Goal: Task Accomplishment & Management: Manage account settings

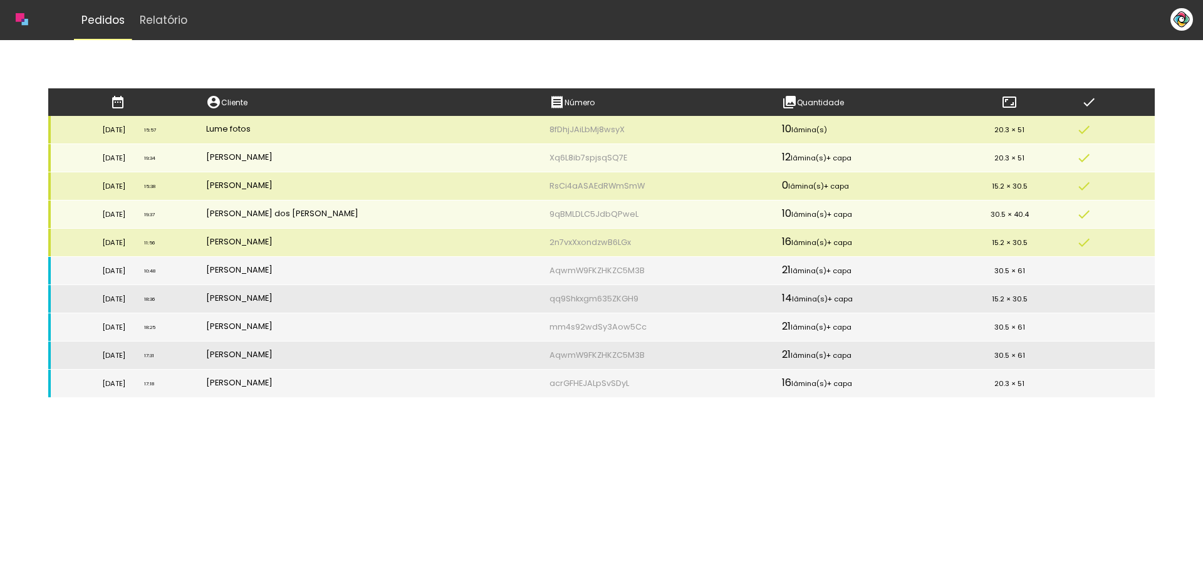
click at [125, 103] on iron-icon at bounding box center [117, 102] width 15 height 15
click at [0, 0] on slot "Relatório" at bounding box center [0, 0] width 0 height 0
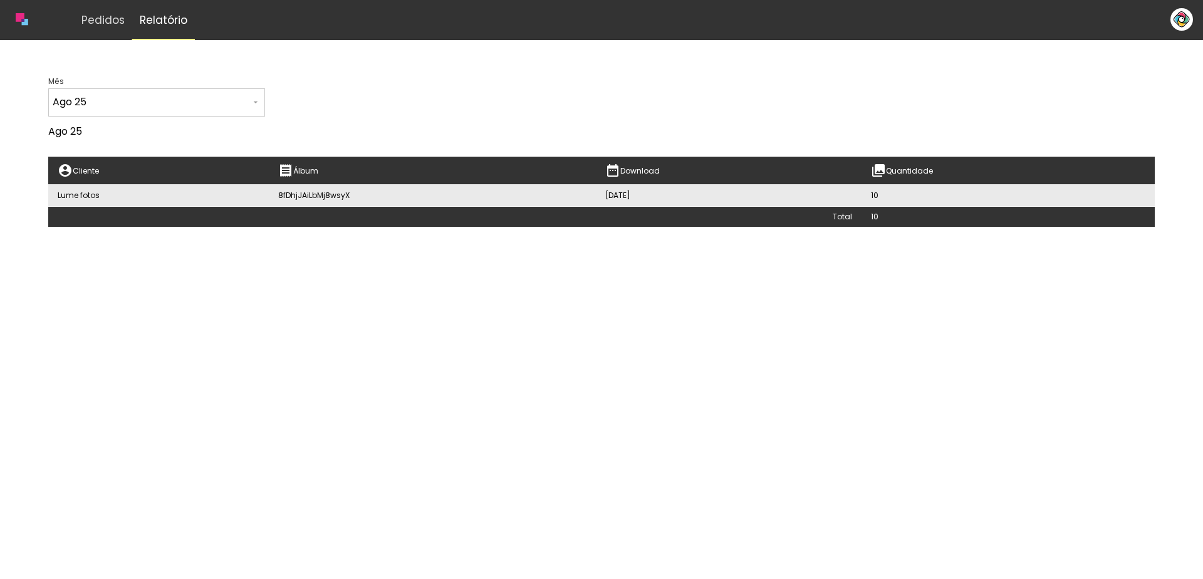
click at [251, 102] on iron-icon at bounding box center [256, 102] width 10 height 10
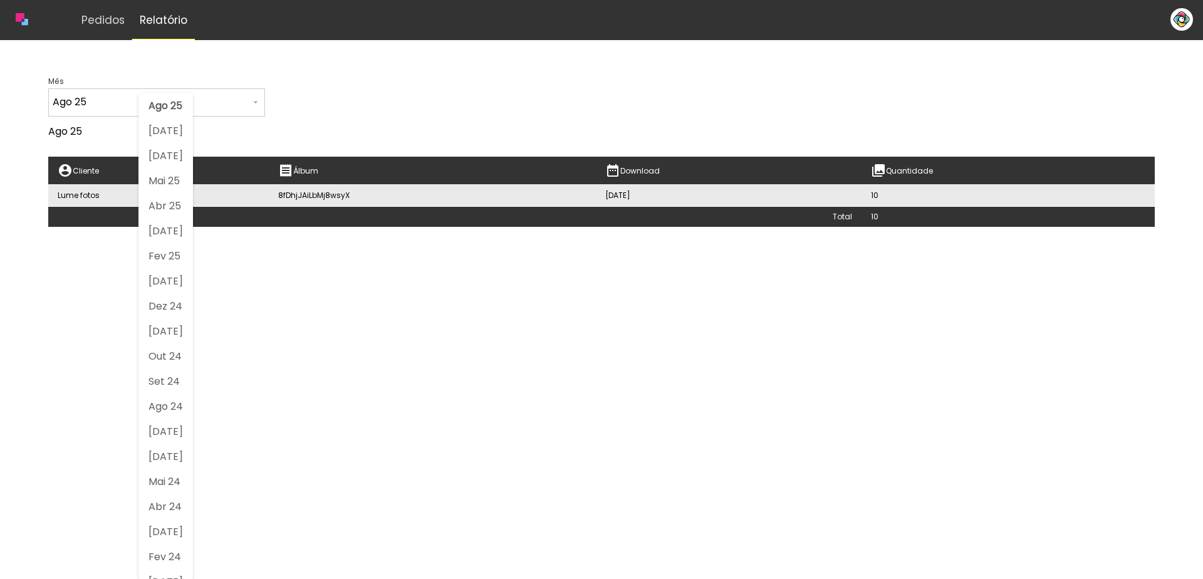
click at [258, 95] on bindery-report at bounding box center [601, 157] width 1107 height 139
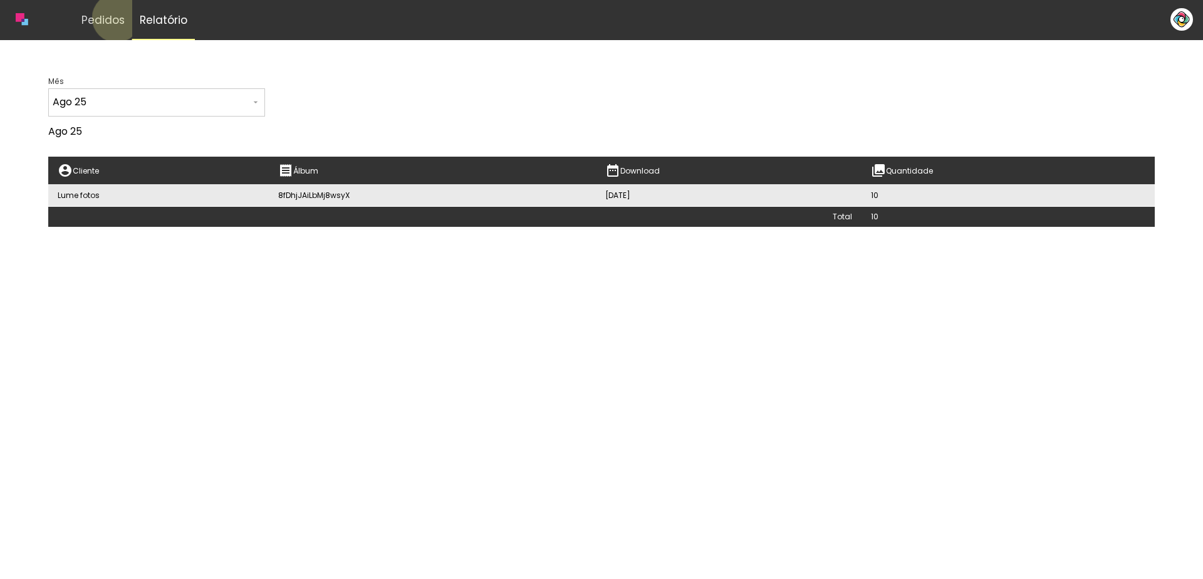
click at [0, 0] on slot "Pedidos" at bounding box center [0, 0] width 0 height 0
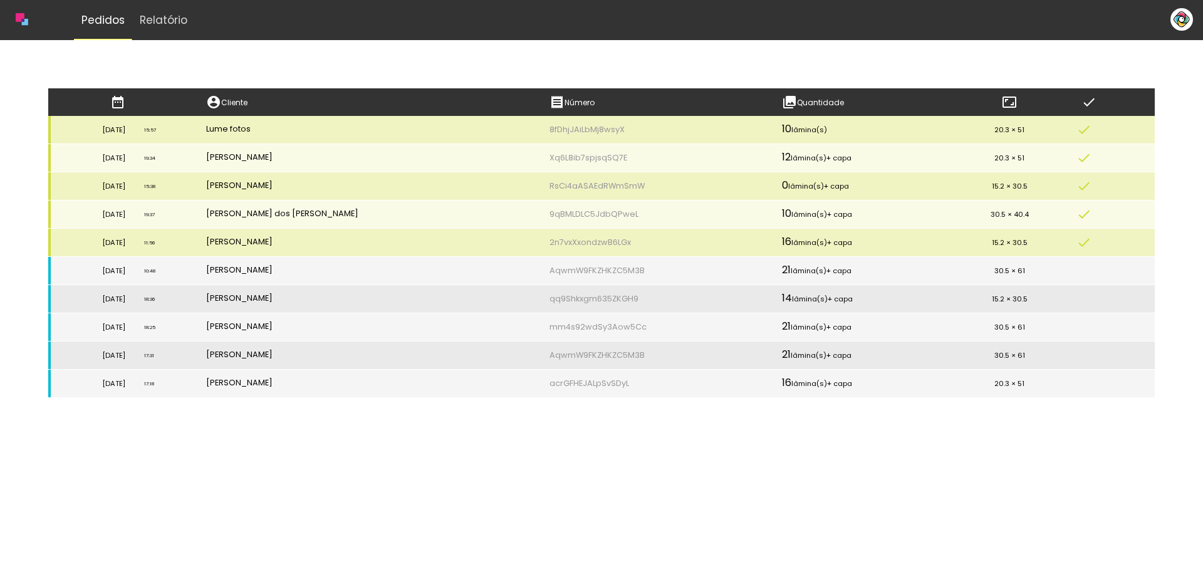
click at [1002, 103] on iron-icon at bounding box center [1009, 102] width 15 height 15
click at [0, 0] on slot "Relatório" at bounding box center [0, 0] width 0 height 0
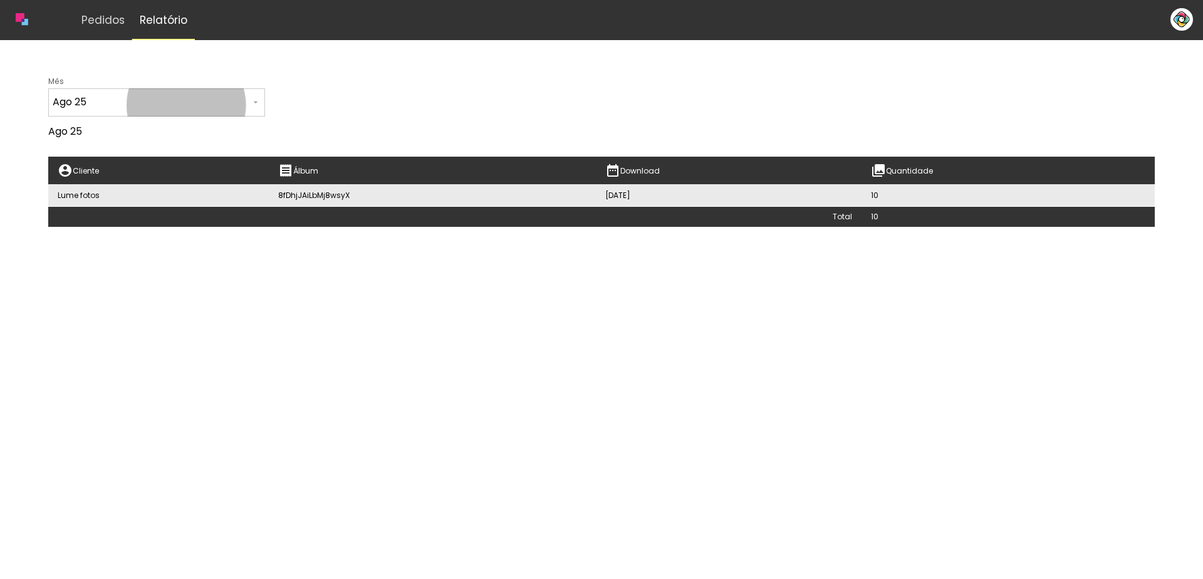
click at [251, 105] on iron-icon at bounding box center [256, 102] width 10 height 10
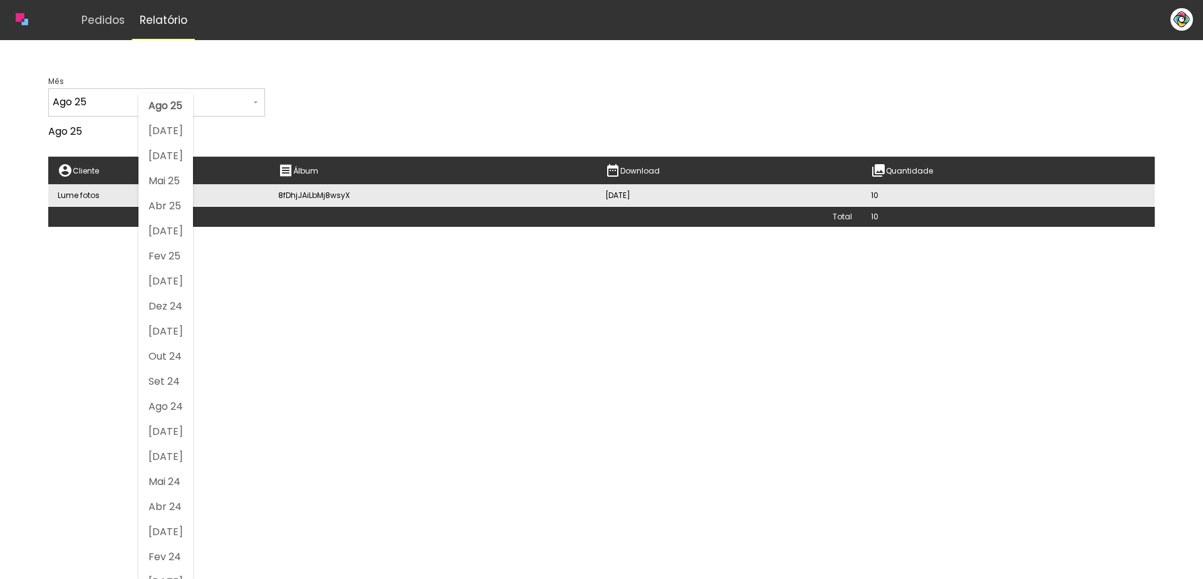
click at [0, 0] on slot "Ago 25" at bounding box center [0, 0] width 0 height 0
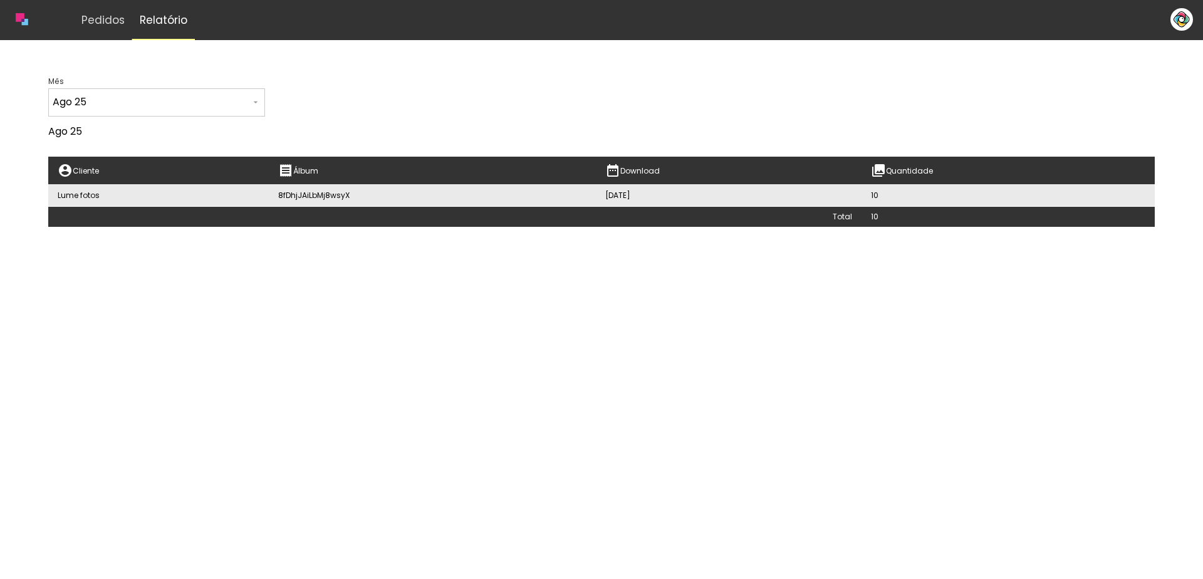
click at [333, 190] on td "8fDhjJAiLbMj8wsyX" at bounding box center [432, 195] width 327 height 23
click at [80, 197] on td "Lume fotos" at bounding box center [158, 195] width 221 height 23
click at [0, 0] on slot "Pedidos" at bounding box center [0, 0] width 0 height 0
